Goal: Check status: Check status

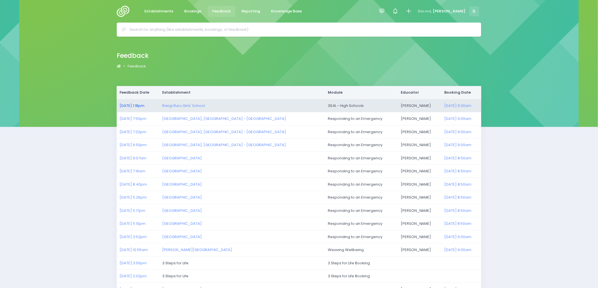
click at [140, 104] on link "15/08/2025 1:18pm" at bounding box center [131, 105] width 25 height 5
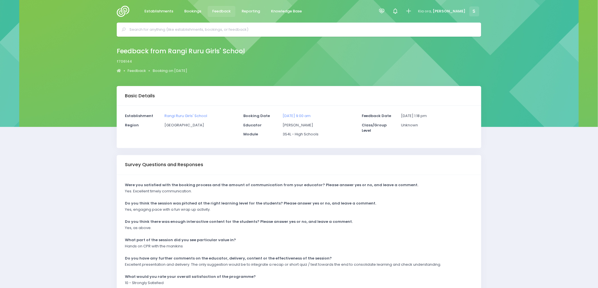
click at [121, 10] on img at bounding box center [125, 11] width 16 height 11
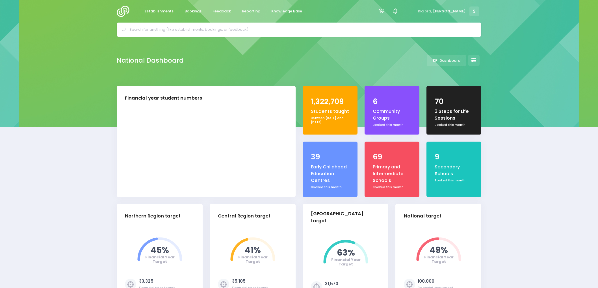
select select "5"
click at [217, 13] on span "Feedback" at bounding box center [221, 11] width 18 height 6
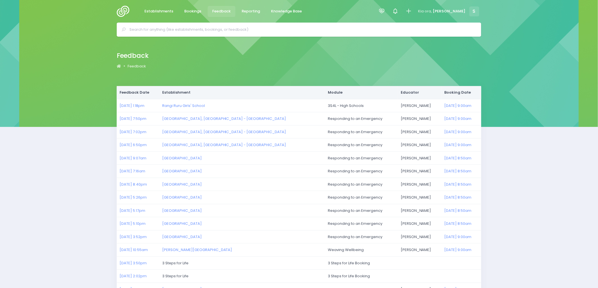
click at [122, 13] on img at bounding box center [125, 11] width 16 height 11
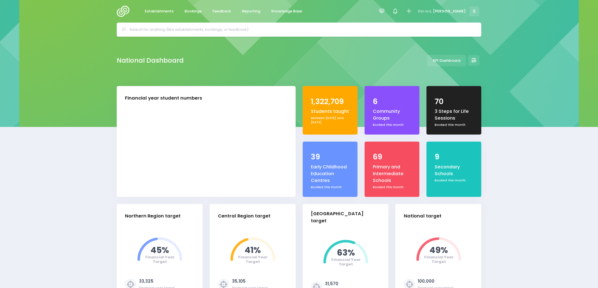
select select "5"
